Goal: Task Accomplishment & Management: Use online tool/utility

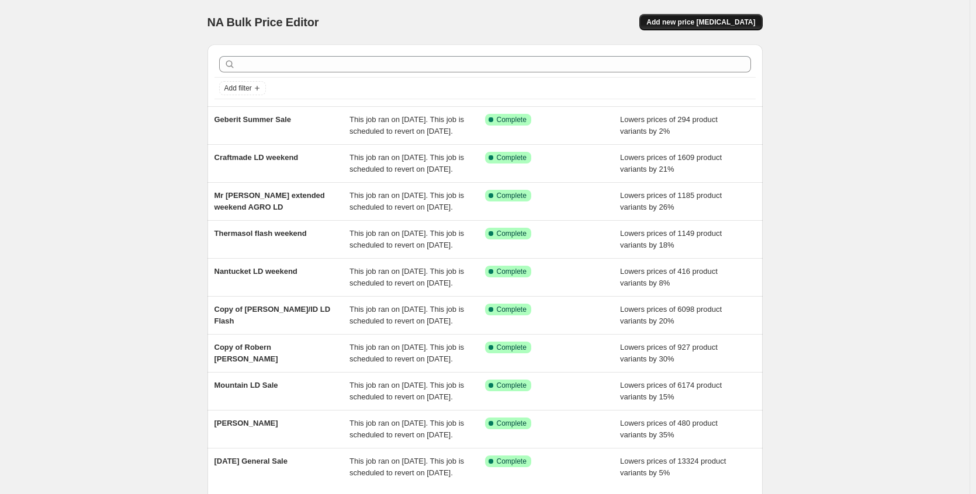
click at [733, 27] on button "Add new price [MEDICAL_DATA]" at bounding box center [700, 22] width 123 height 16
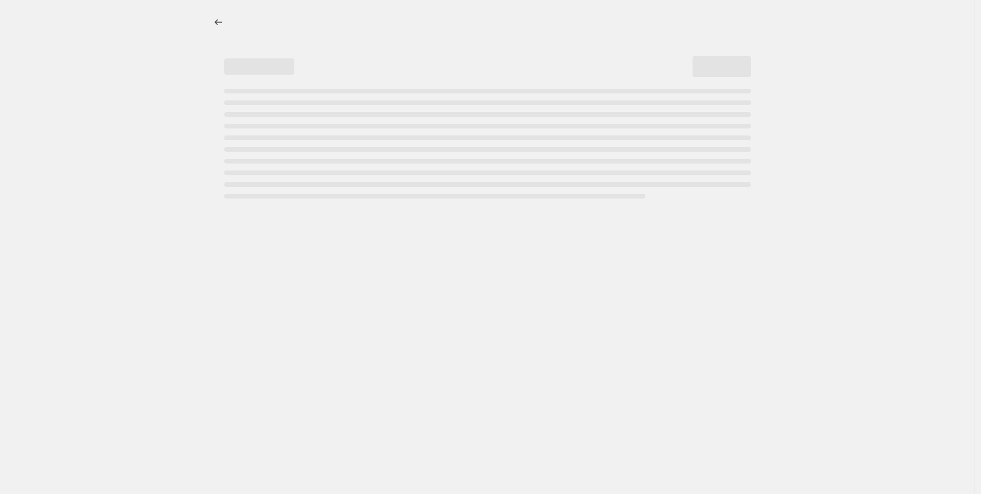
select select "percentage"
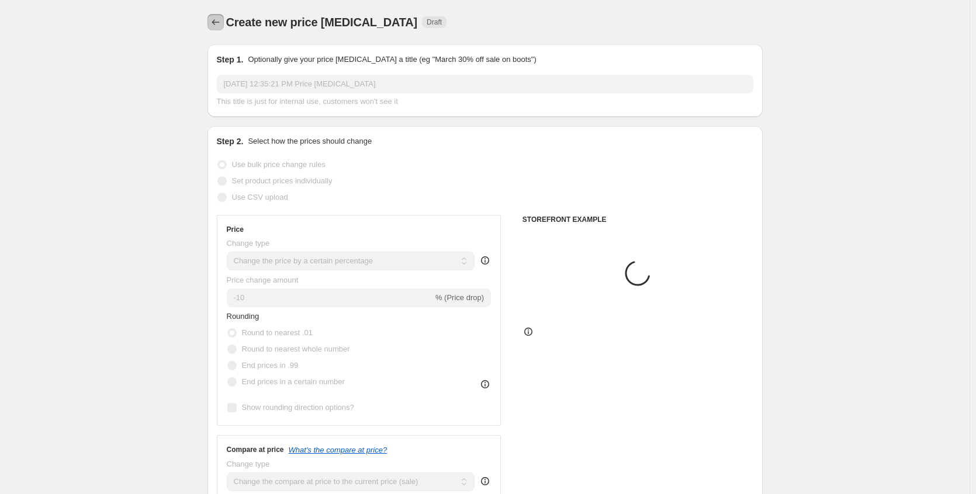
click at [216, 27] on icon "Price change jobs" at bounding box center [216, 22] width 12 height 12
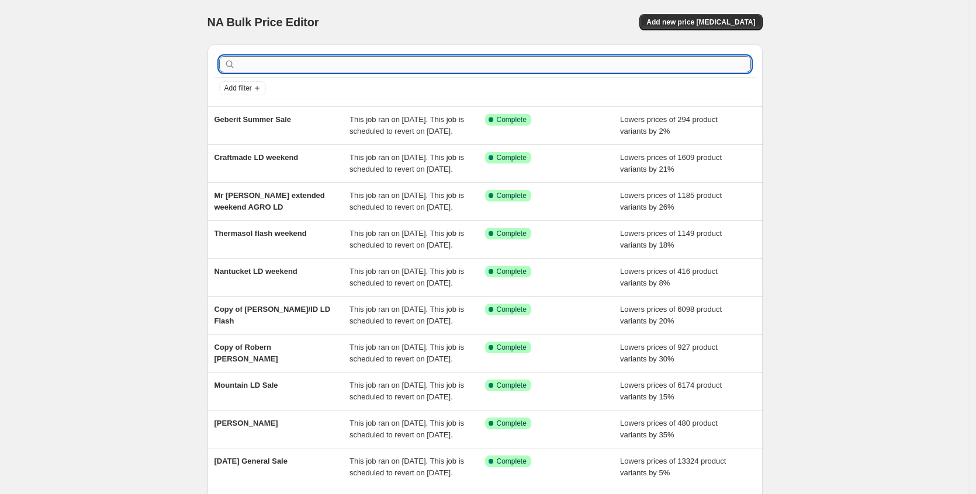
click at [259, 65] on input "text" at bounding box center [494, 64] width 513 height 16
type input "bem"
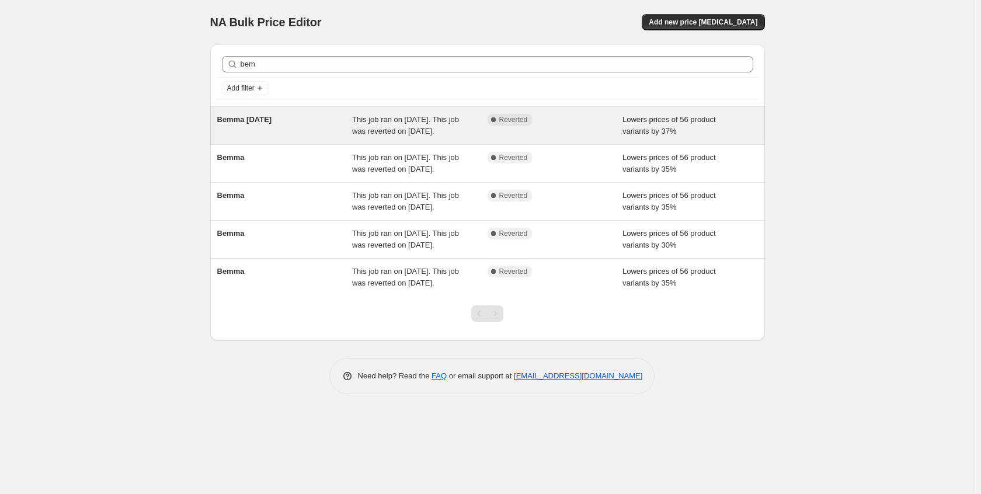
click at [255, 121] on span "Bemma [DATE]" at bounding box center [244, 119] width 55 height 9
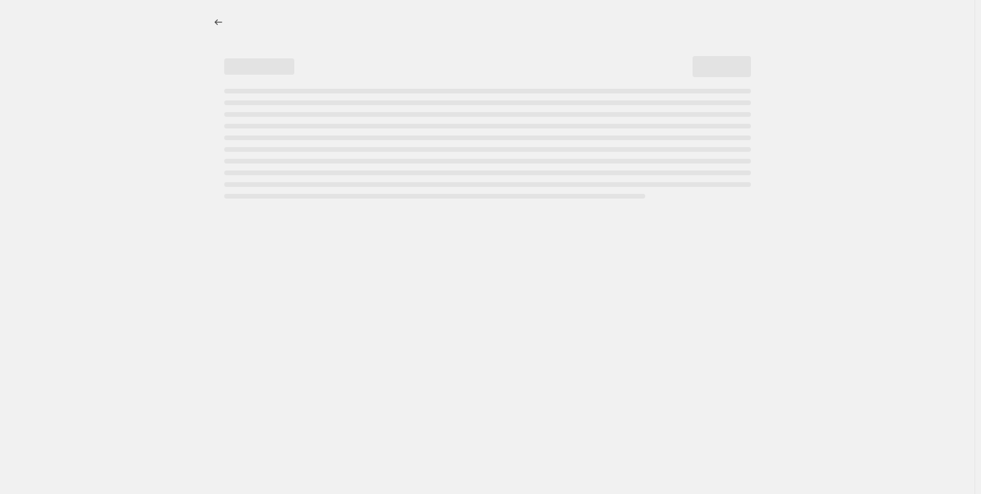
select select "percentage"
select select "no_change"
select select "collection"
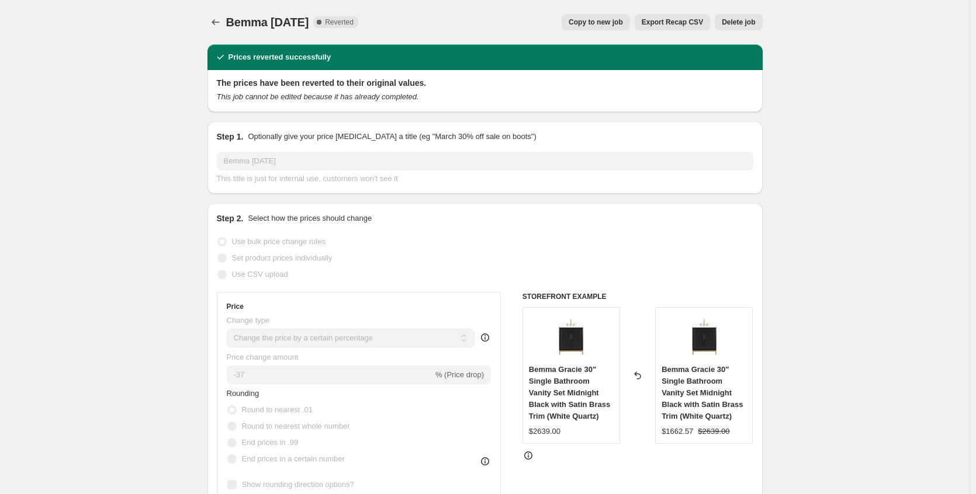
click at [603, 27] on button "Copy to new job" at bounding box center [595, 22] width 68 height 16
select select "percentage"
select select "no_change"
select select "collection"
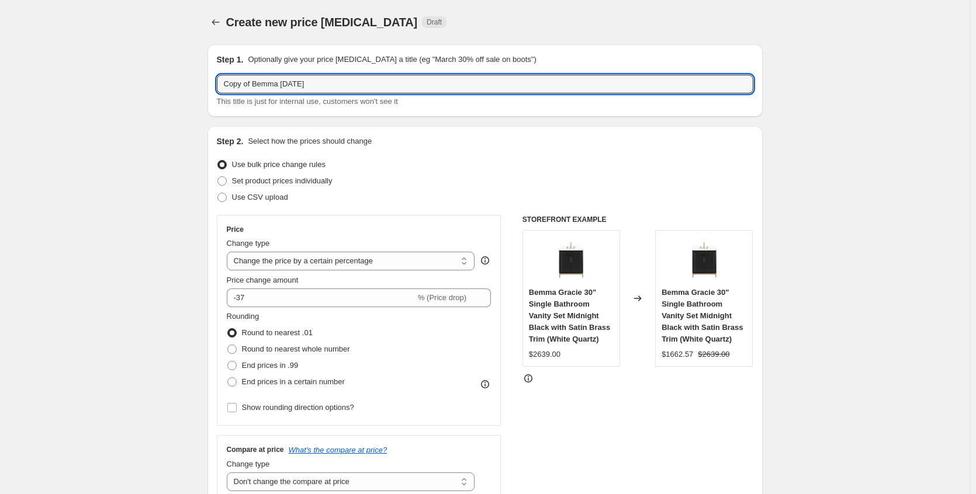
drag, startPoint x: 254, startPoint y: 84, endPoint x: 166, endPoint y: 94, distance: 88.3
type input "Bemma [DATE]"
click at [278, 301] on input "-37" at bounding box center [321, 298] width 189 height 19
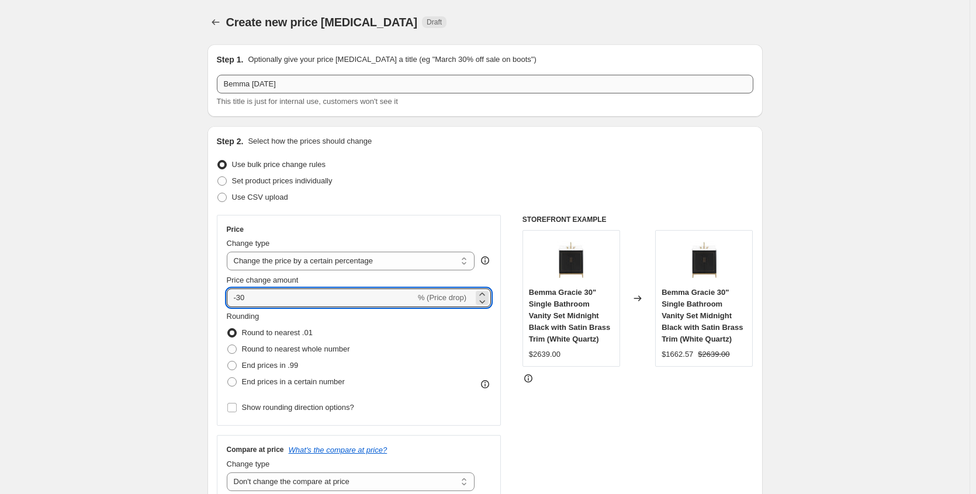
type input "-30"
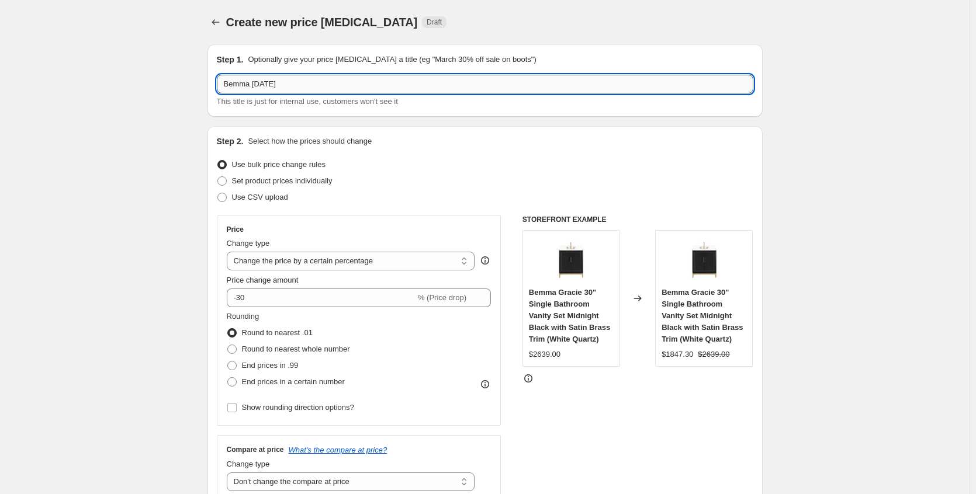
drag, startPoint x: 311, startPoint y: 84, endPoint x: 257, endPoint y: 84, distance: 54.3
click at [257, 84] on input "Bemma [DATE]" at bounding box center [485, 84] width 536 height 19
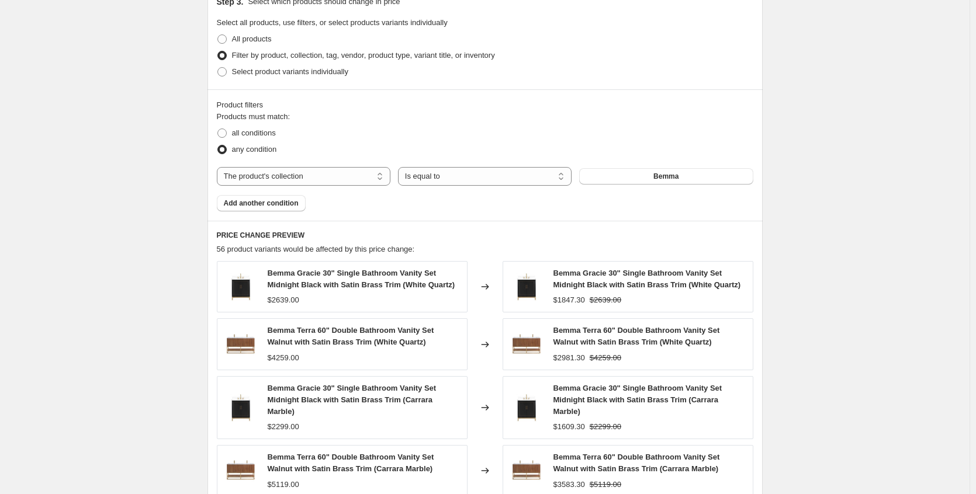
scroll to position [433, 0]
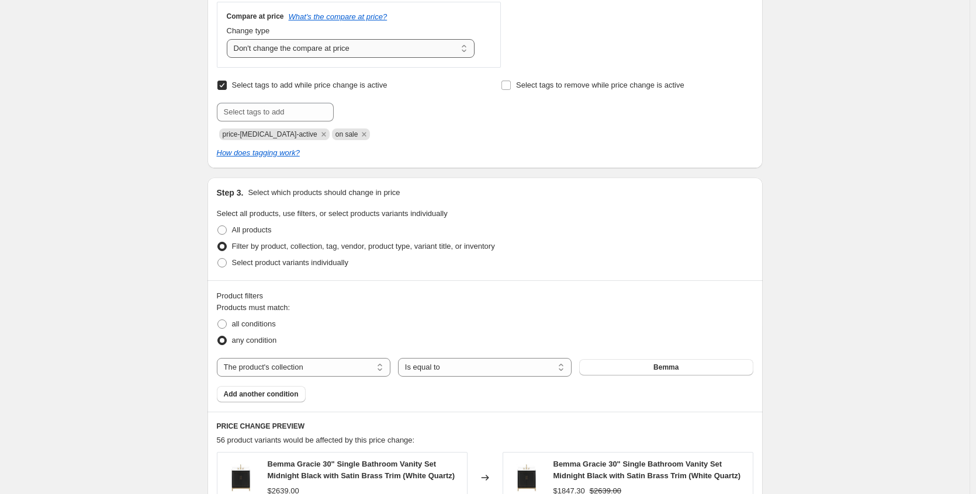
type input "Bemma LD extended"
click at [255, 44] on select "Change the compare at price to the current price (sale) Change the compare at p…" at bounding box center [351, 48] width 248 height 19
click at [229, 39] on select "Change the compare at price to the current price (sale) Change the compare at p…" at bounding box center [351, 48] width 248 height 19
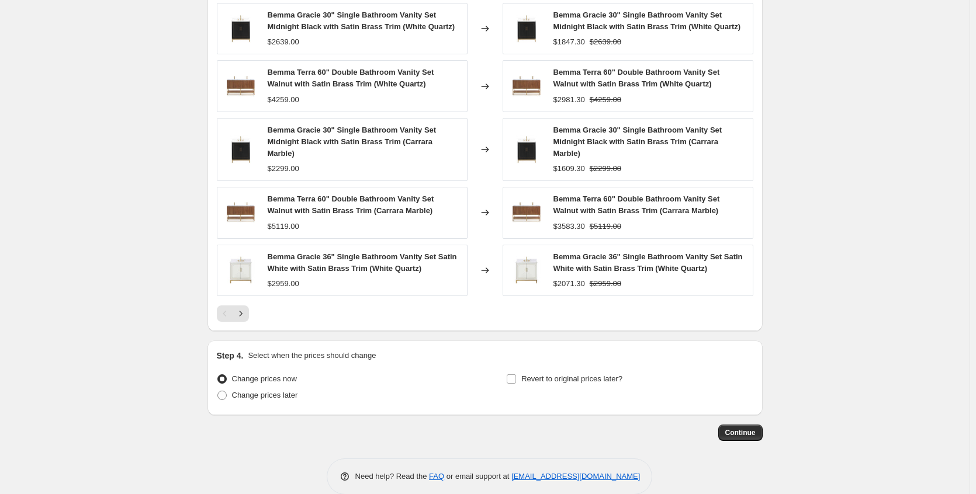
scroll to position [901, 0]
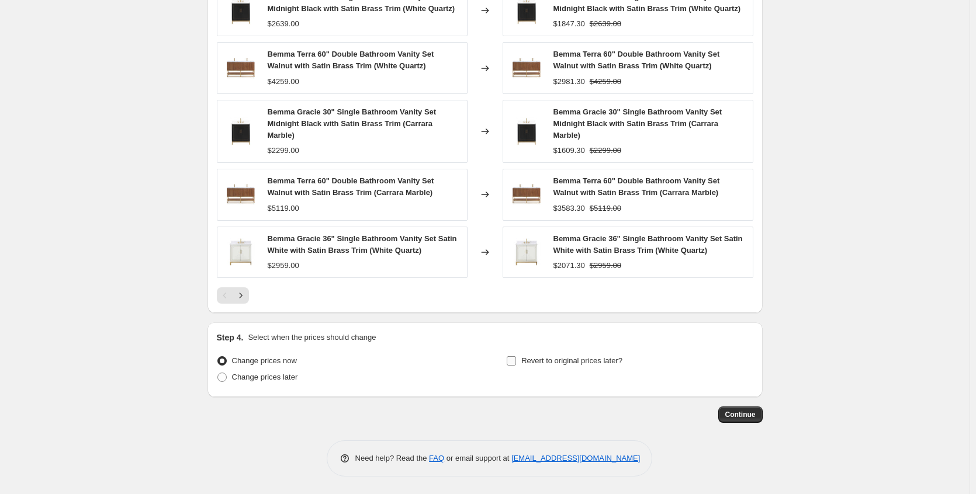
click at [572, 362] on span "Revert to original prices later?" at bounding box center [571, 360] width 101 height 9
click at [516, 362] on input "Revert to original prices later?" at bounding box center [510, 360] width 9 height 9
checkbox input "true"
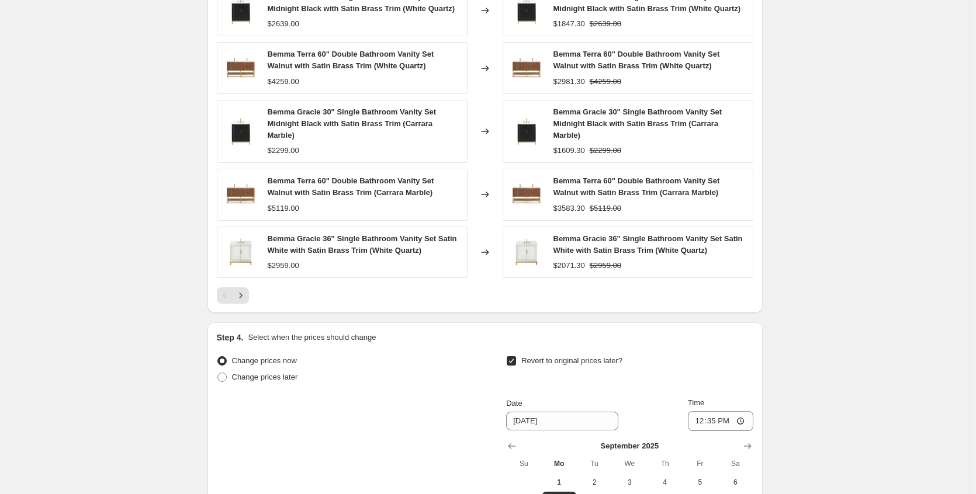
scroll to position [1076, 0]
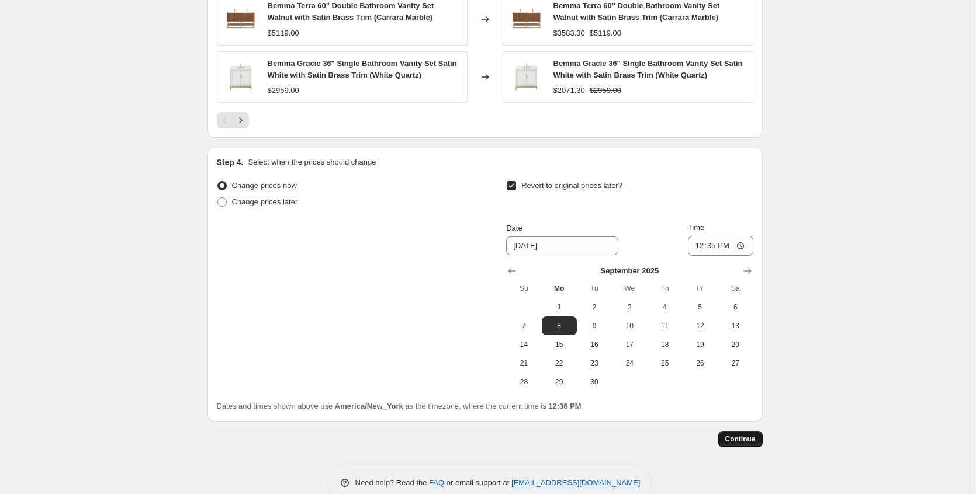
click at [758, 443] on button "Continue" at bounding box center [740, 439] width 44 height 16
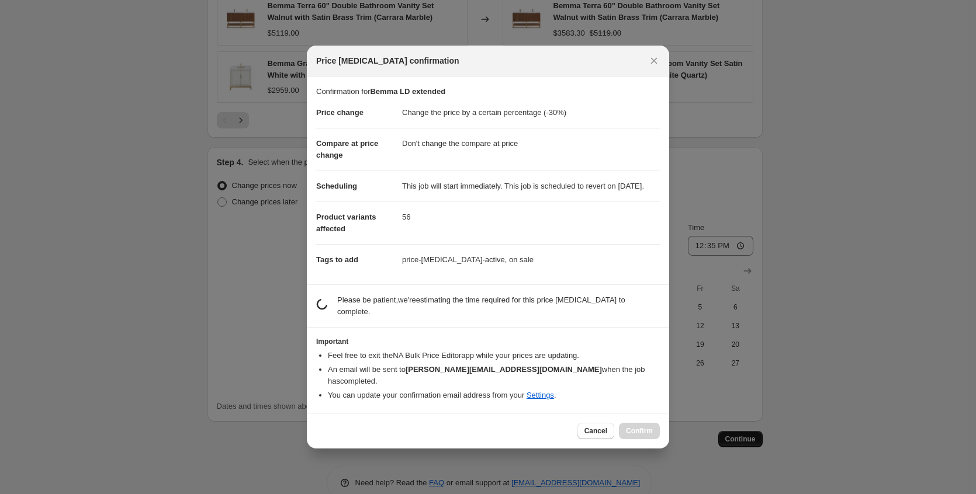
scroll to position [0, 0]
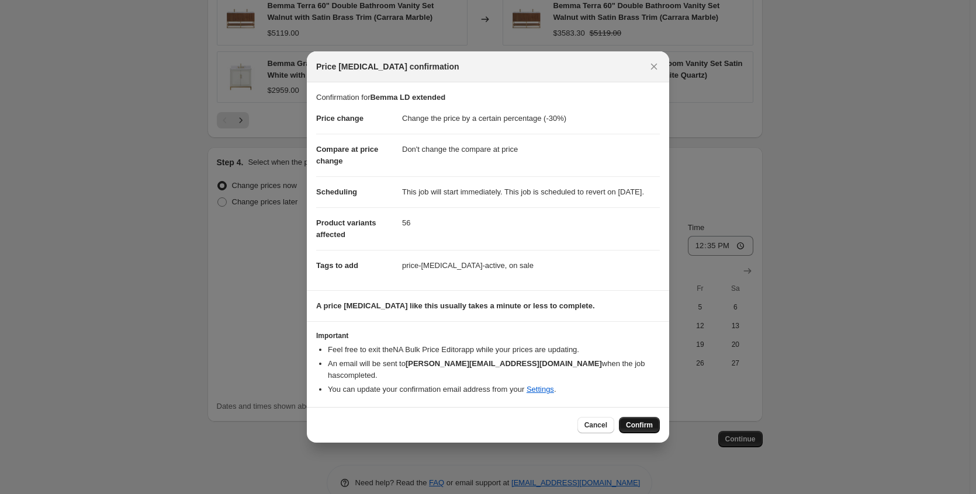
click at [642, 421] on span "Confirm" at bounding box center [639, 425] width 27 height 9
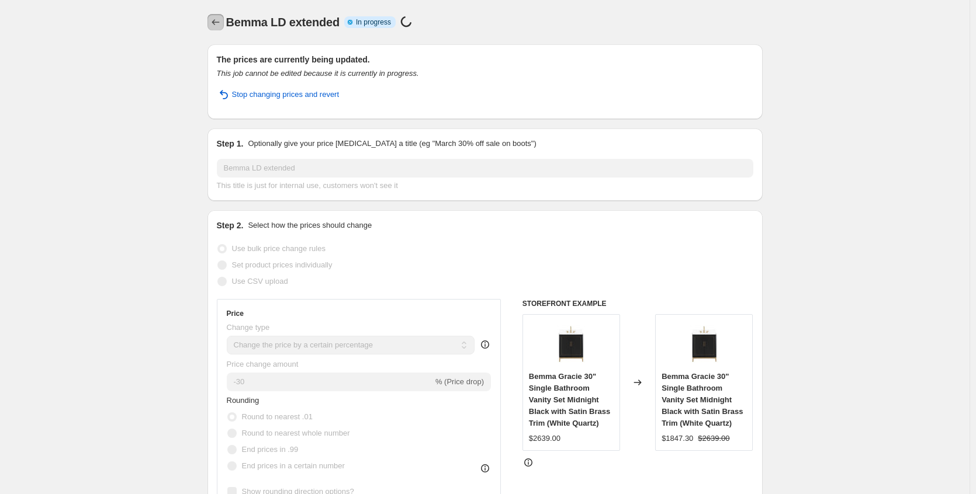
click at [221, 23] on icon "Price change jobs" at bounding box center [216, 22] width 12 height 12
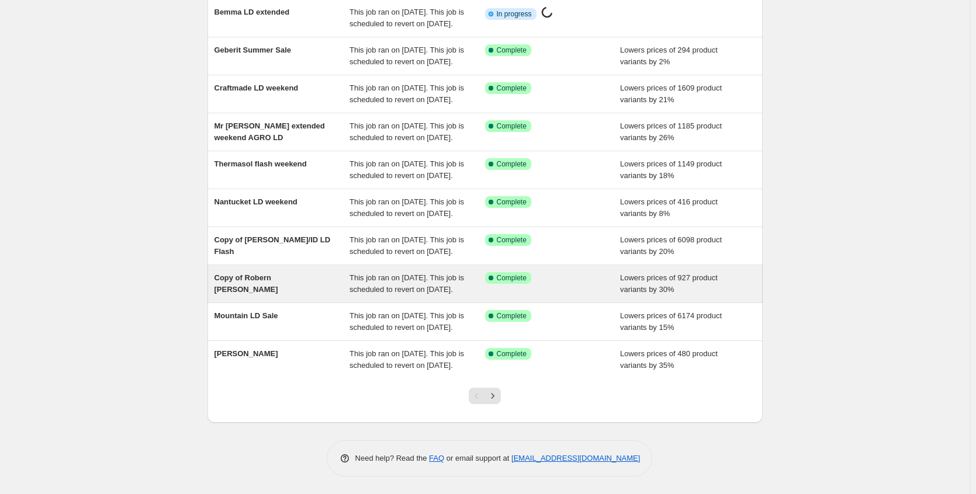
scroll to position [175, 0]
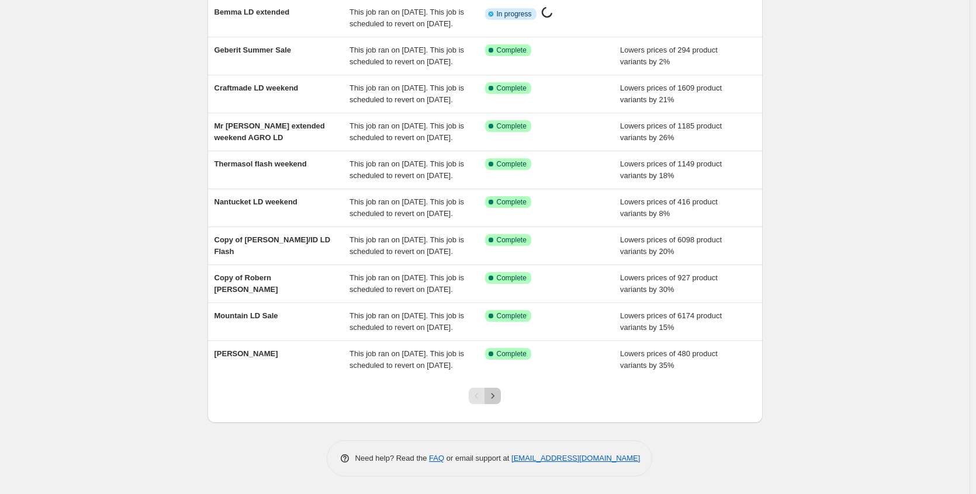
click at [492, 402] on icon "Next" at bounding box center [493, 396] width 12 height 12
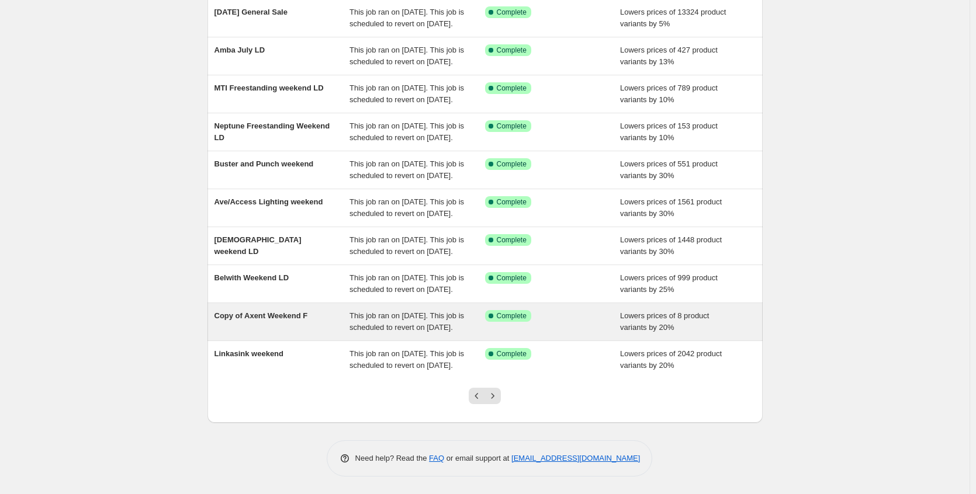
scroll to position [224, 0]
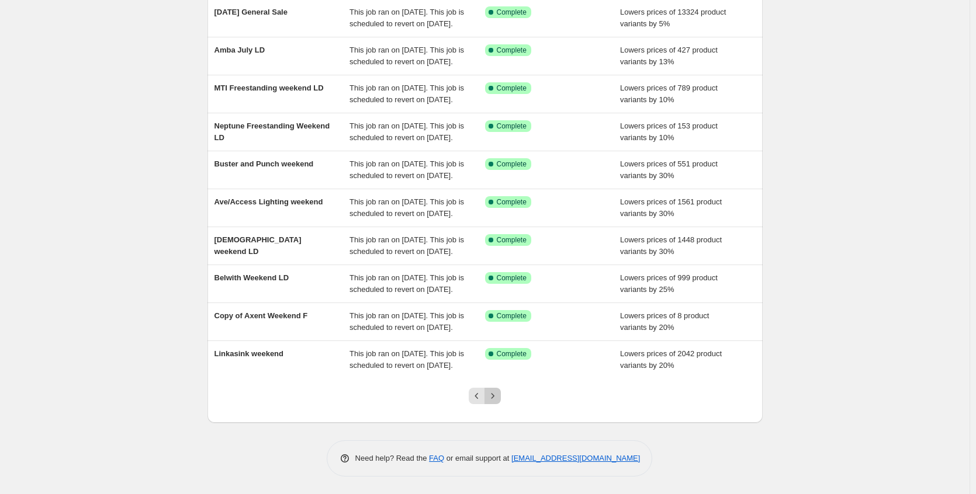
click at [498, 393] on icon "Next" at bounding box center [493, 396] width 12 height 12
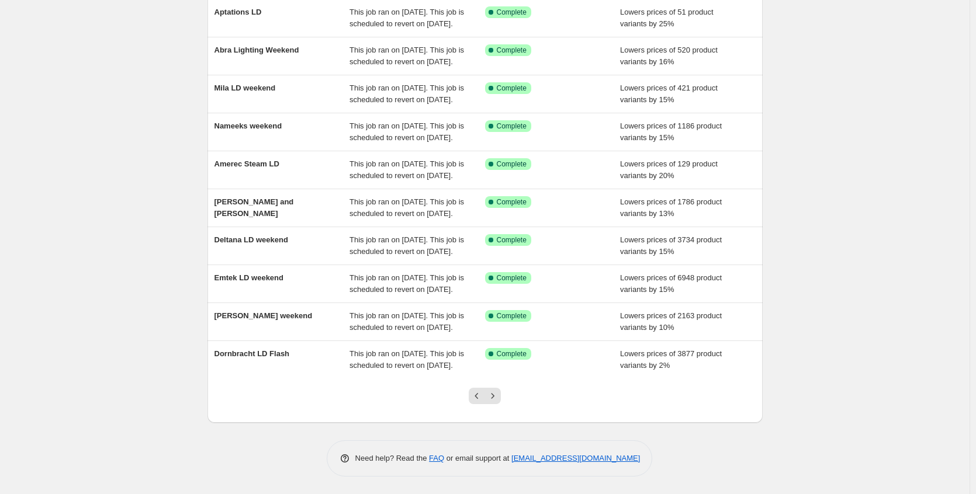
scroll to position [175, 0]
click at [495, 402] on icon "Next" at bounding box center [493, 396] width 12 height 12
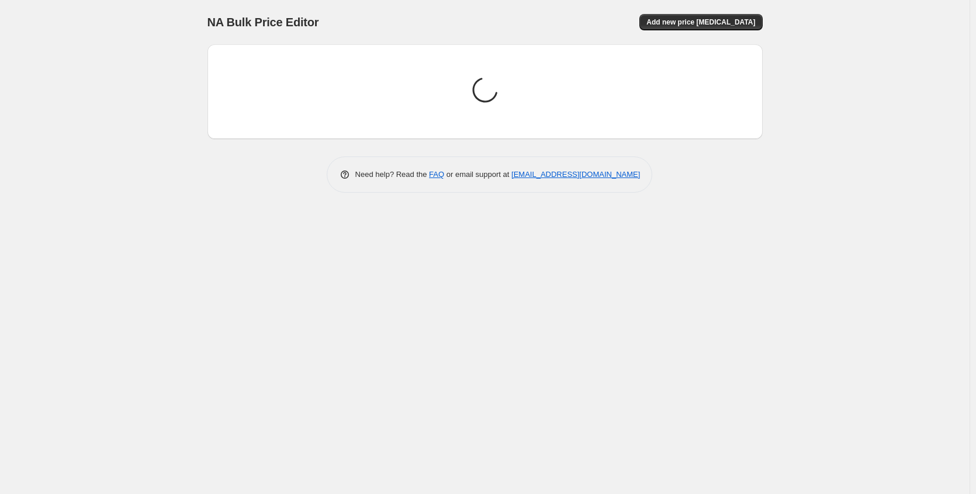
scroll to position [0, 0]
